Goal: Information Seeking & Learning: Check status

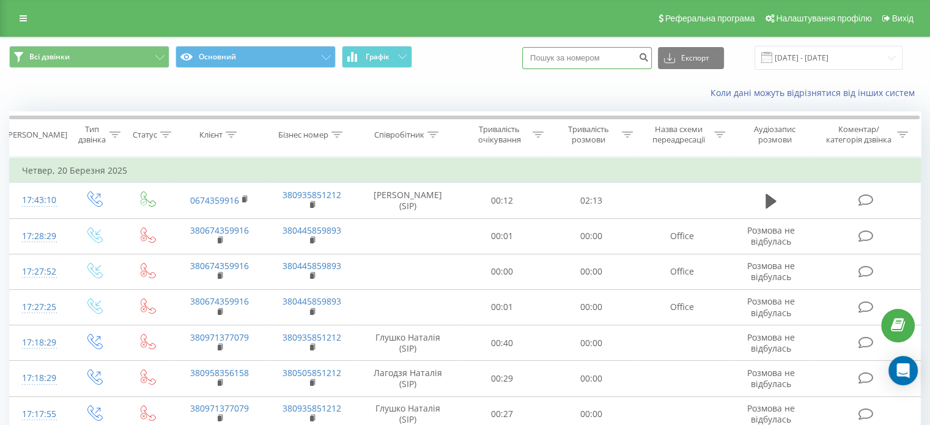
click at [597, 47] on input at bounding box center [587, 58] width 130 height 22
paste input "0665295828"
type input "0665295828"
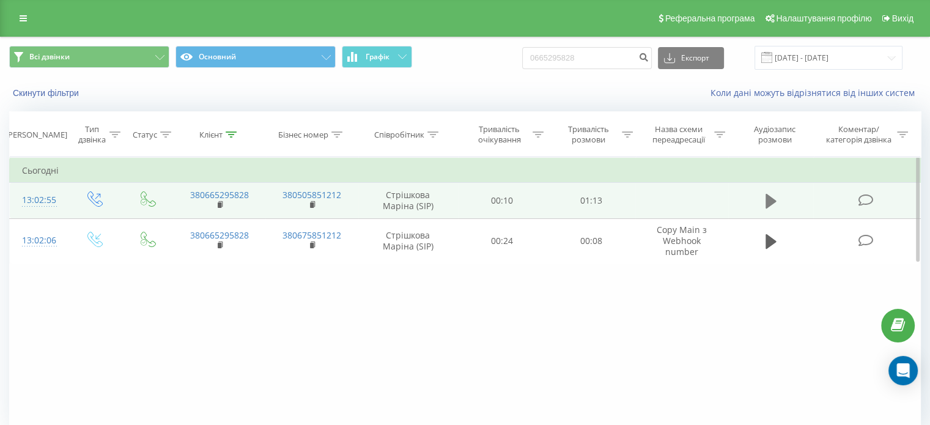
click at [767, 200] on icon at bounding box center [771, 201] width 11 height 15
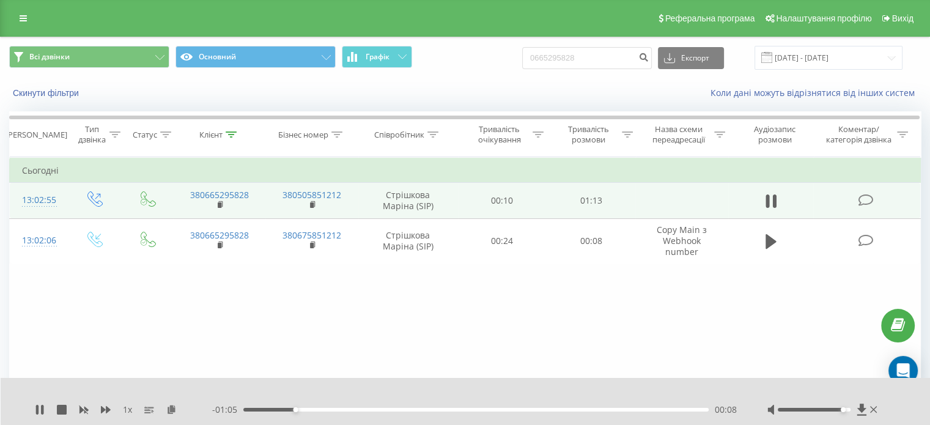
drag, startPoint x: 832, startPoint y: 408, endPoint x: 841, endPoint y: 409, distance: 9.8
click at [841, 409] on div at bounding box center [814, 410] width 73 height 4
click at [219, 205] on rect at bounding box center [220, 205] width 4 height 6
